Goal: Book appointment/travel/reservation

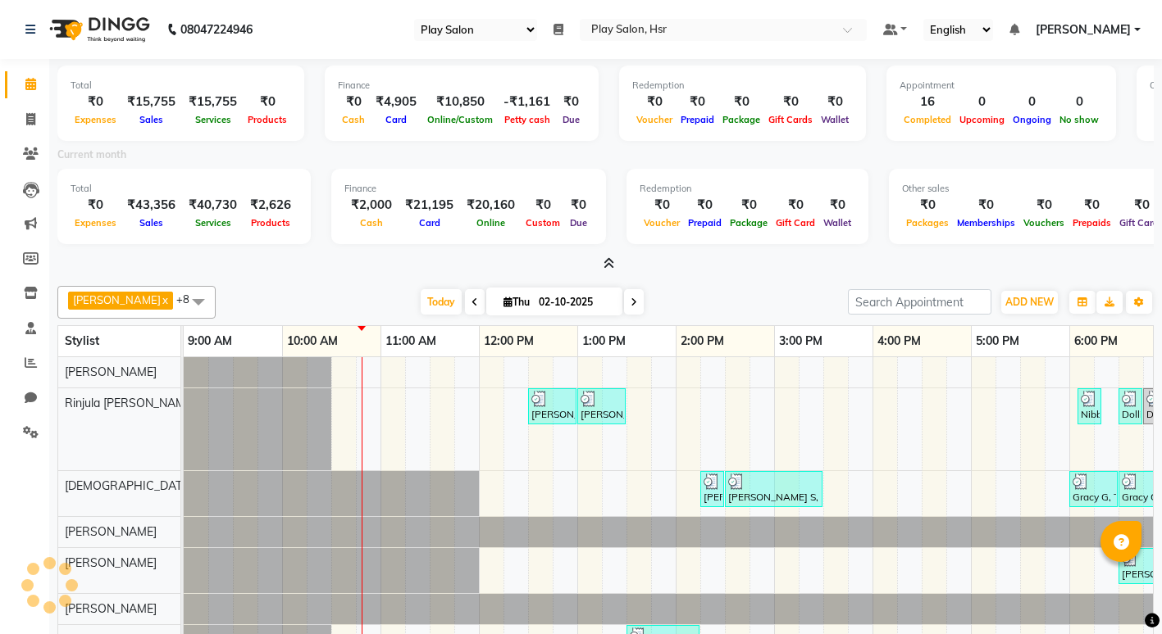
select select "92"
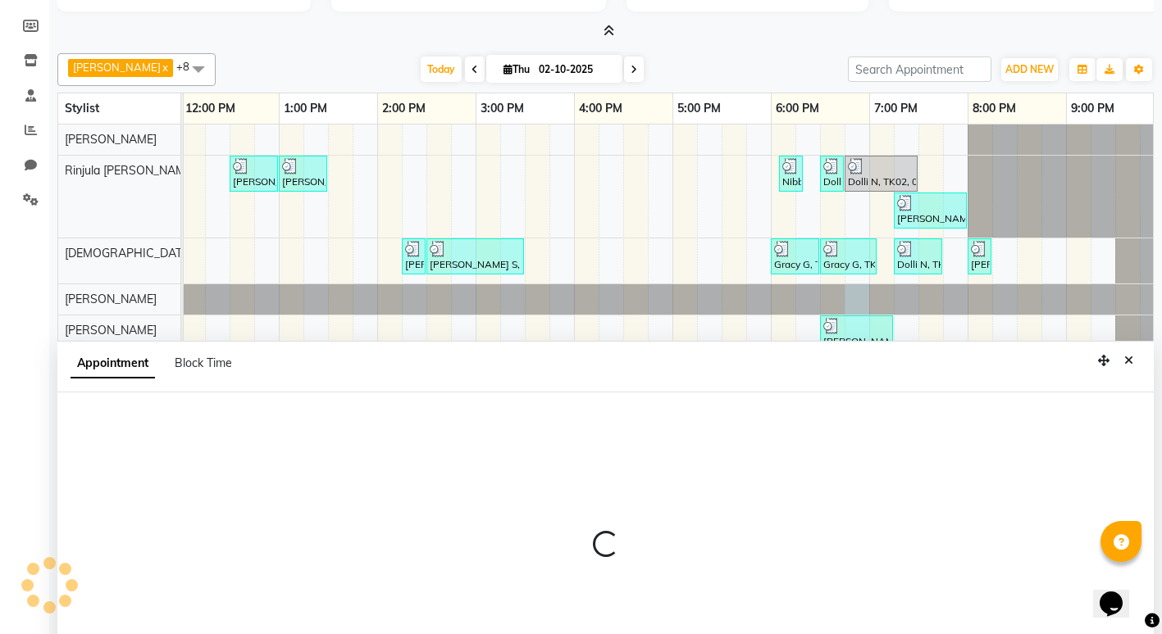
scroll to position [312, 0]
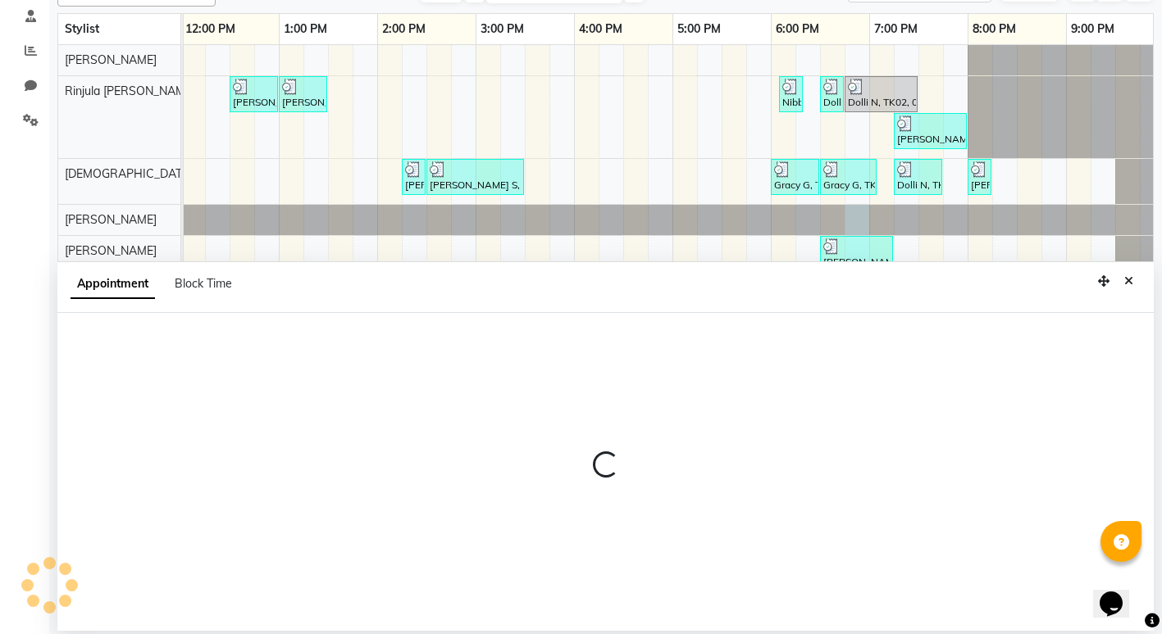
select select "81916"
select select "1125"
select select "tentative"
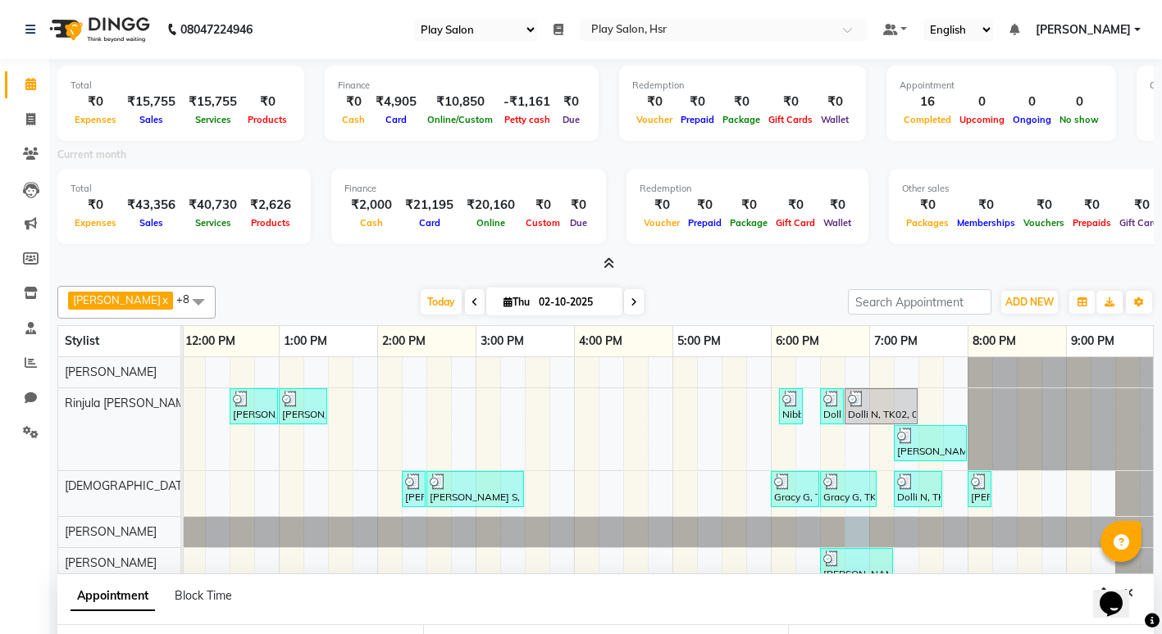
scroll to position [0, 0]
click at [630, 304] on icon at bounding box center [633, 303] width 7 height 10
type input "03-10-2025"
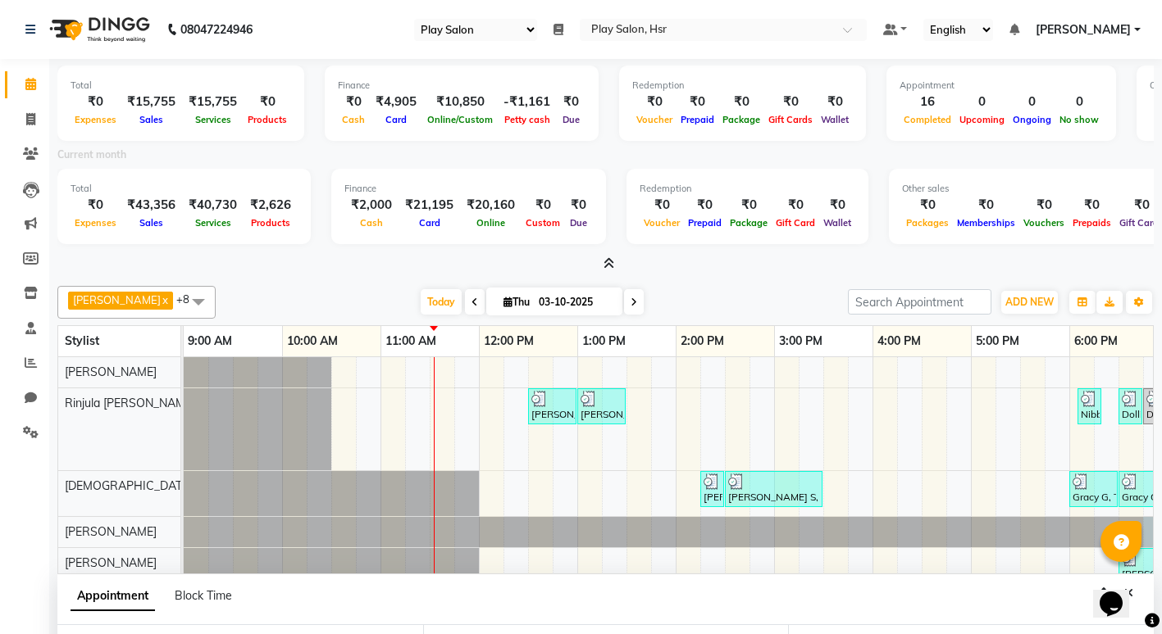
select select "1125"
